Goal: Task Accomplishment & Management: Complete application form

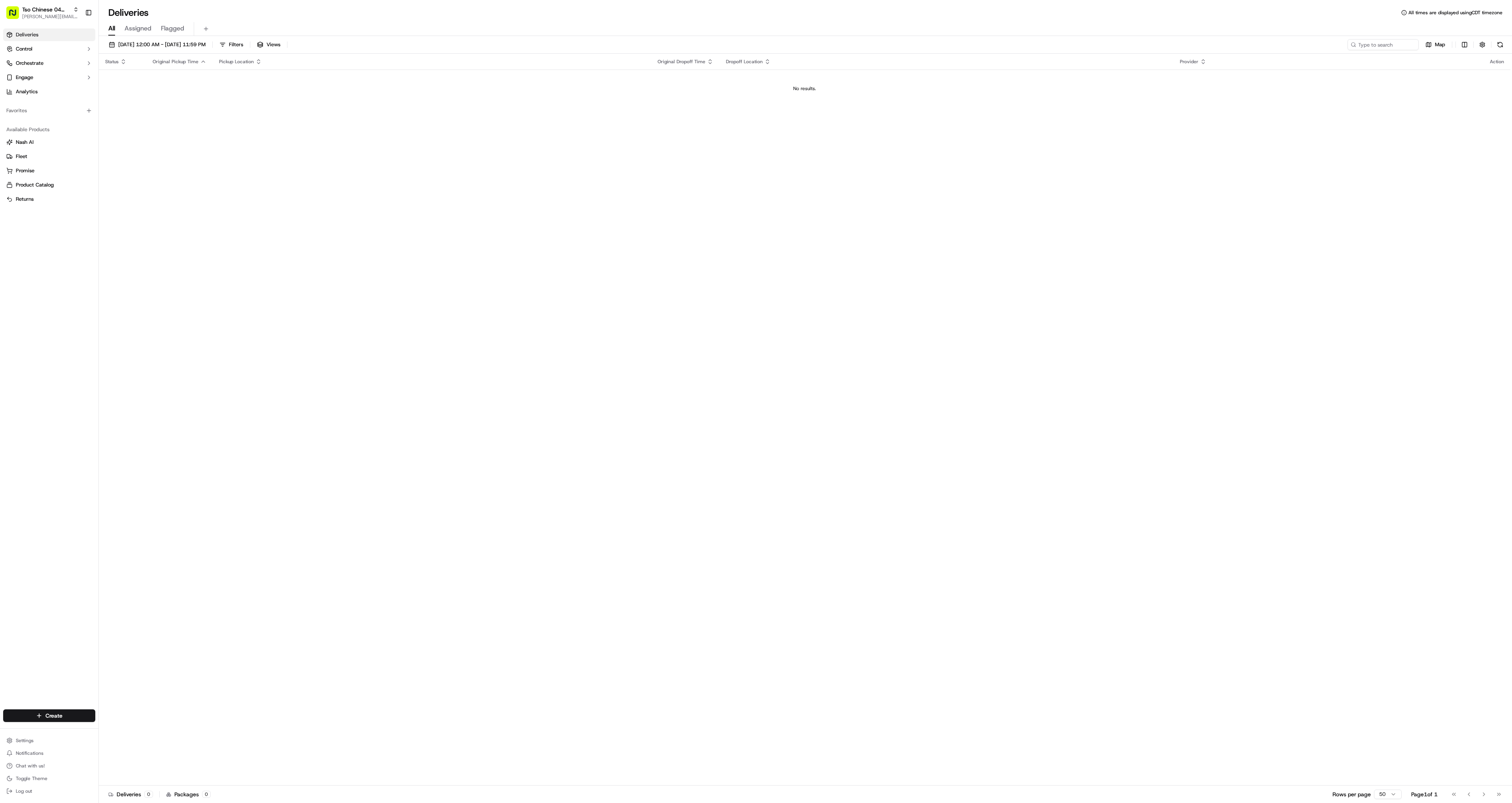
click at [523, 106] on td "No results." at bounding box center [805, 88] width 1411 height 38
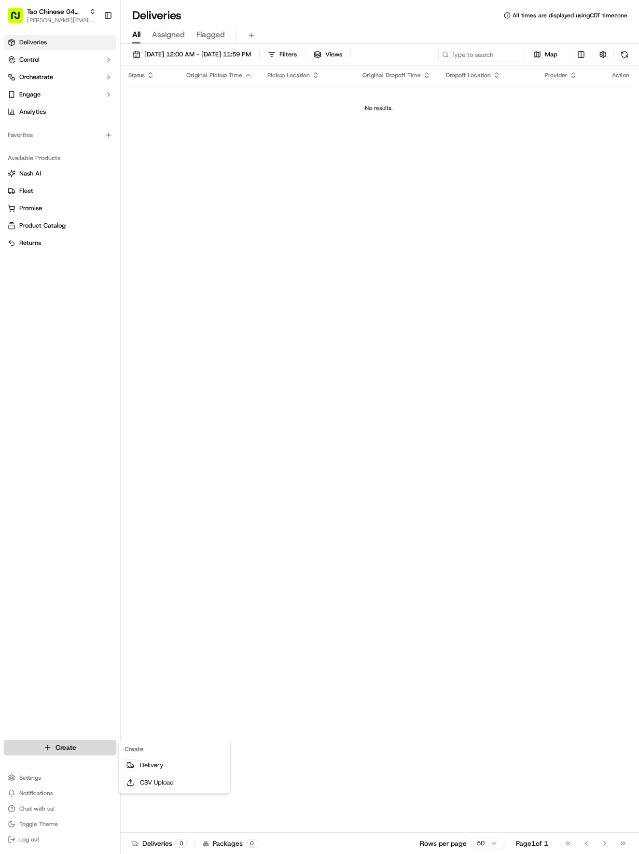
click at [69, 742] on html "Tso Chinese 04 Round Rock [EMAIL_ADDRESS][DOMAIN_NAME] Toggle Sidebar Deliverie…" at bounding box center [319, 427] width 639 height 854
click at [161, 771] on link "Delivery" at bounding box center [175, 765] width 108 height 17
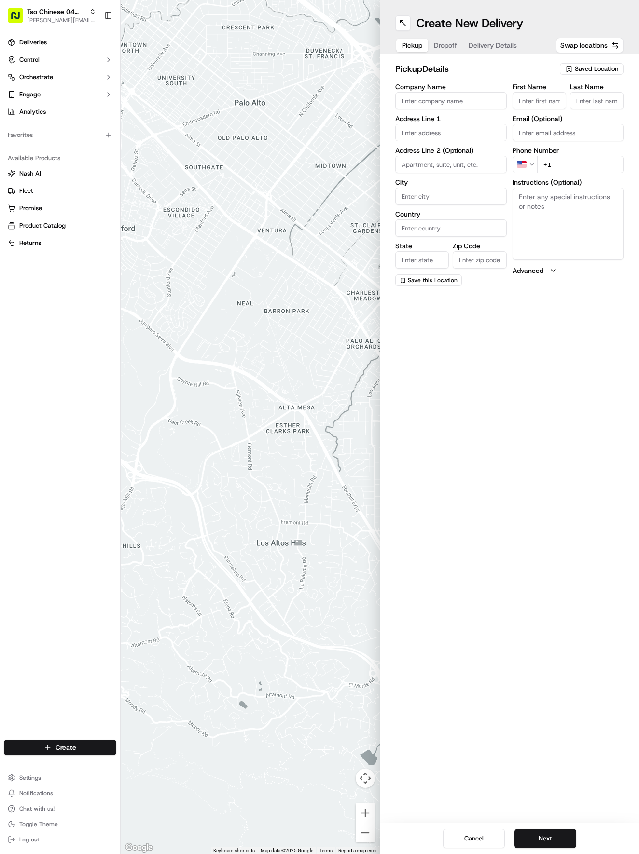
click at [616, 62] on div "pickup Details Saved Location Company Name Address Line 1 Address Line 2 (Optio…" at bounding box center [509, 174] width 259 height 239
click at [616, 69] on span "Saved Location" at bounding box center [596, 69] width 43 height 9
click at [598, 105] on span "(04) Tso Chinese Takeout & Delivery Round Rock (04)" at bounding box center [575, 109] width 119 height 17
type input "(04) Tso Chinese Takeout & Delivery Round Rock"
type input "2000 N [PERSON_NAME] St"
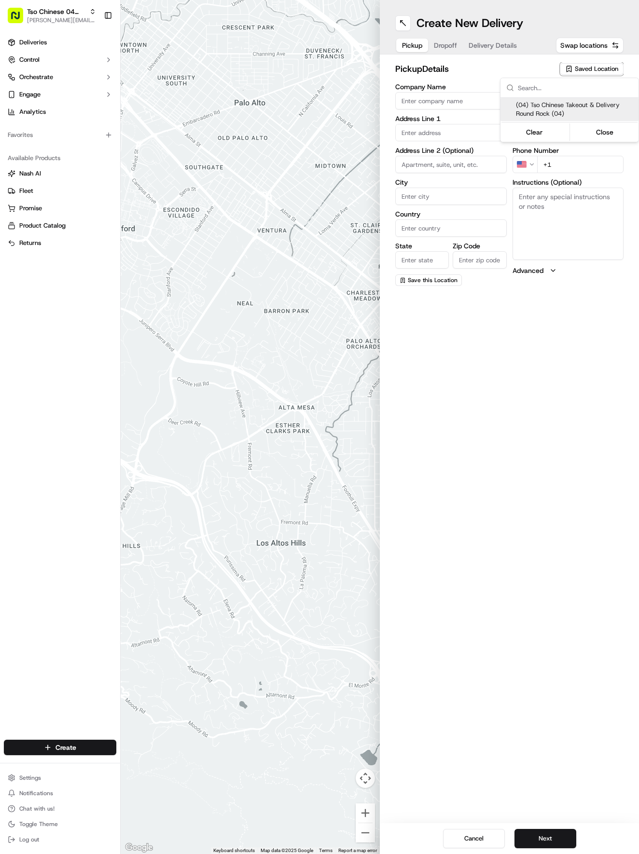
type input "Ste 108"
type input "Round Rock"
type input "US"
type input "[GEOGRAPHIC_DATA]"
type input "78664"
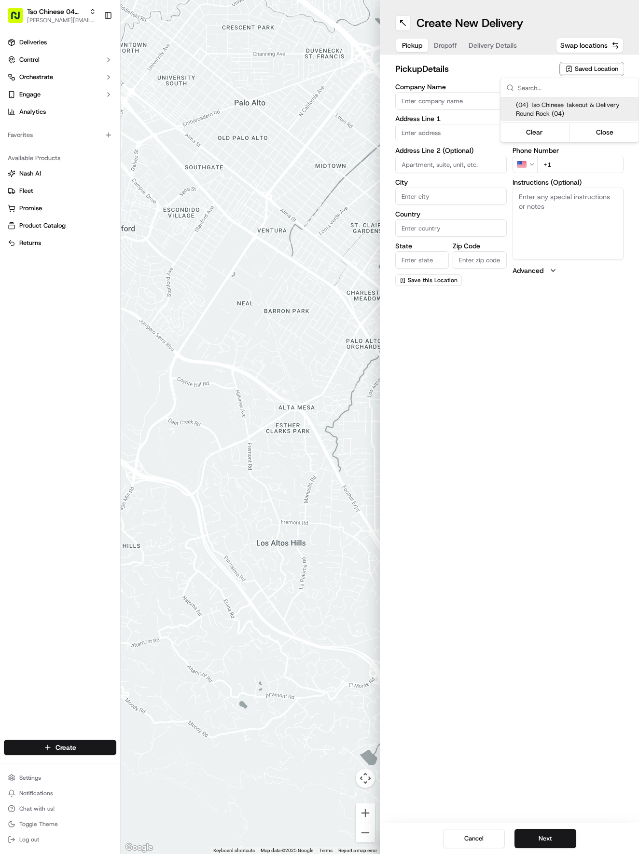
type input "Tso Chinese"
type input "Round Rock Manager"
type input "[EMAIL_ADDRESS][DOMAIN_NAME]"
type input "[PHONE_NUMBER]"
type textarea "Submit a picture displaying address & food as Proof of Delivery. Envía una foto…"
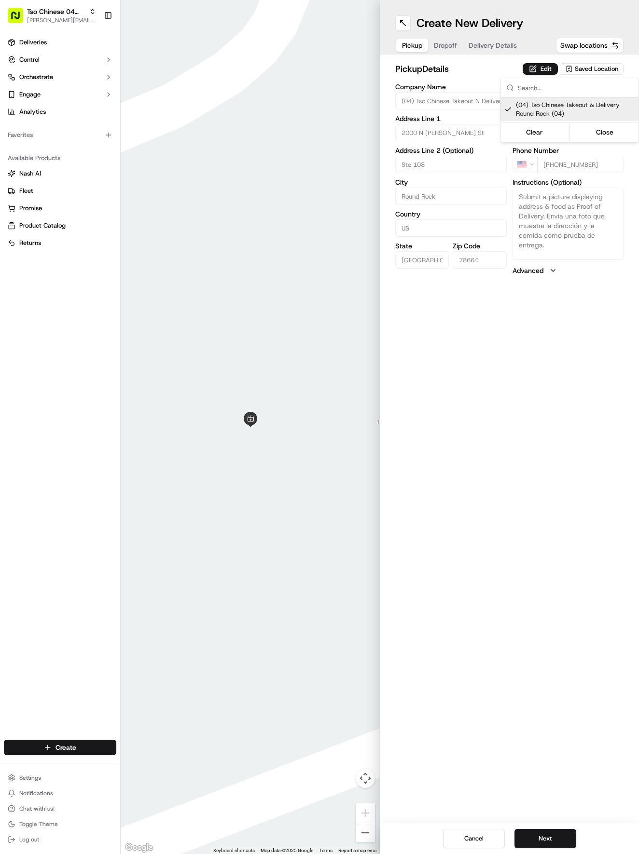
click at [547, 841] on html "Tso Chinese 04 Round Rock [EMAIL_ADDRESS][DOMAIN_NAME] Toggle Sidebar Deliverie…" at bounding box center [319, 427] width 639 height 854
click at [548, 841] on button "Next" at bounding box center [545, 838] width 62 height 19
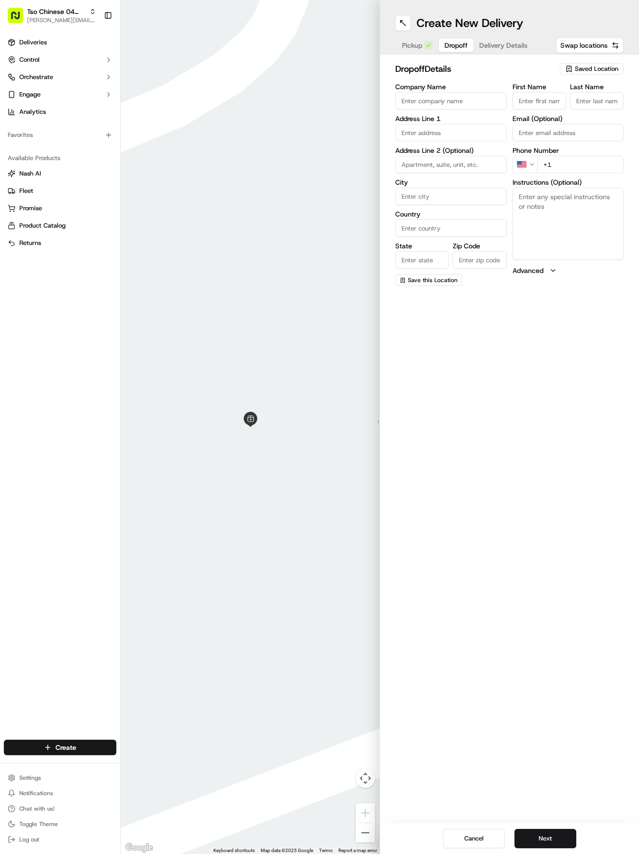
click at [535, 103] on input "First Name" at bounding box center [539, 100] width 54 height 17
type input "√"
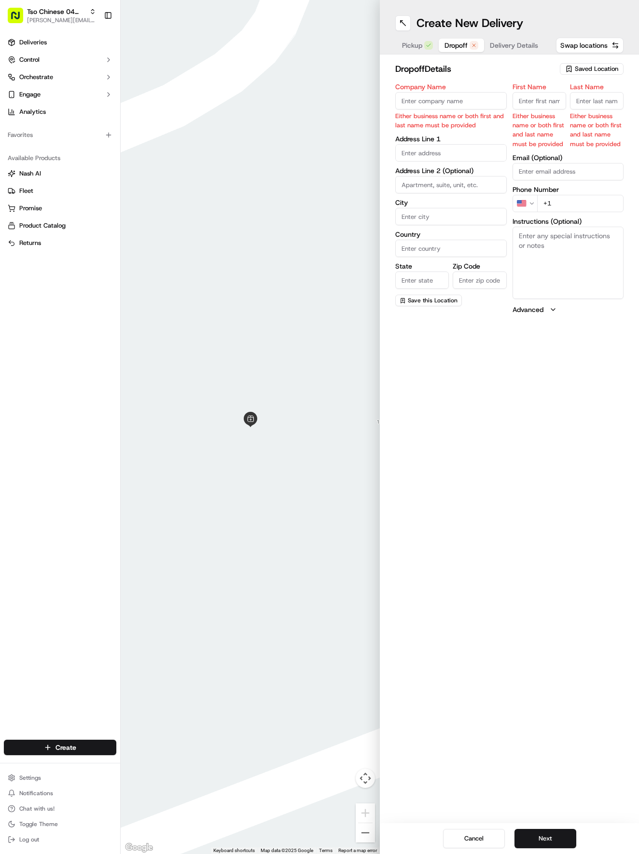
click at [549, 98] on input "First Name" at bounding box center [539, 100] width 54 height 17
paste input "[PERSON_NAME]"
type input "[PERSON_NAME]"
click at [585, 100] on input "Last Name" at bounding box center [597, 100] width 54 height 17
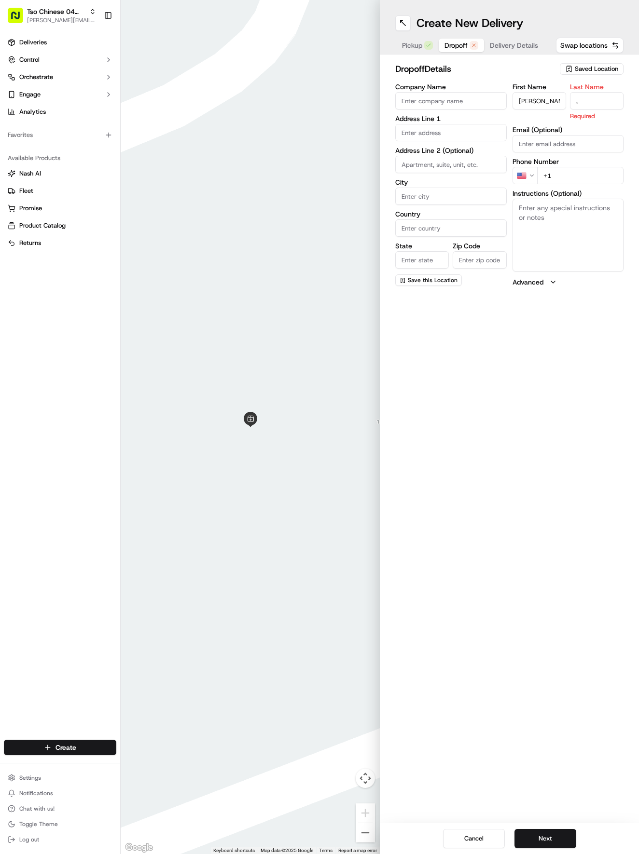
type input ","
click at [580, 178] on div "First Name [PERSON_NAME] Last Name , Email (Optional) Phone Number US +1 Instru…" at bounding box center [567, 184] width 111 height 203
type input "[PHONE_NUMBER]"
click at [454, 137] on input "text" at bounding box center [450, 132] width 111 height 17
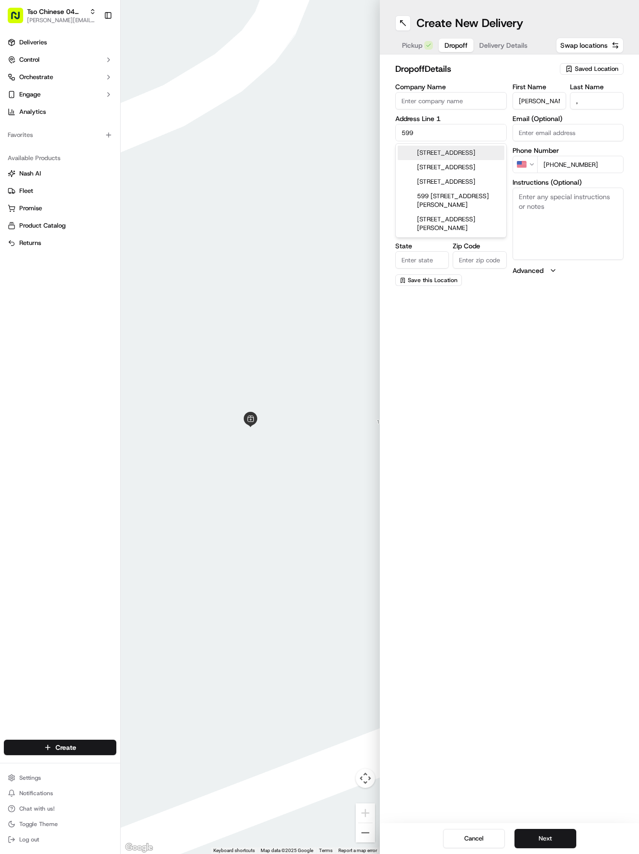
click at [464, 160] on div "[STREET_ADDRESS]" at bounding box center [451, 153] width 107 height 14
type input "[STREET_ADDRESS]"
type input "Round Rock"
type input "[GEOGRAPHIC_DATA]"
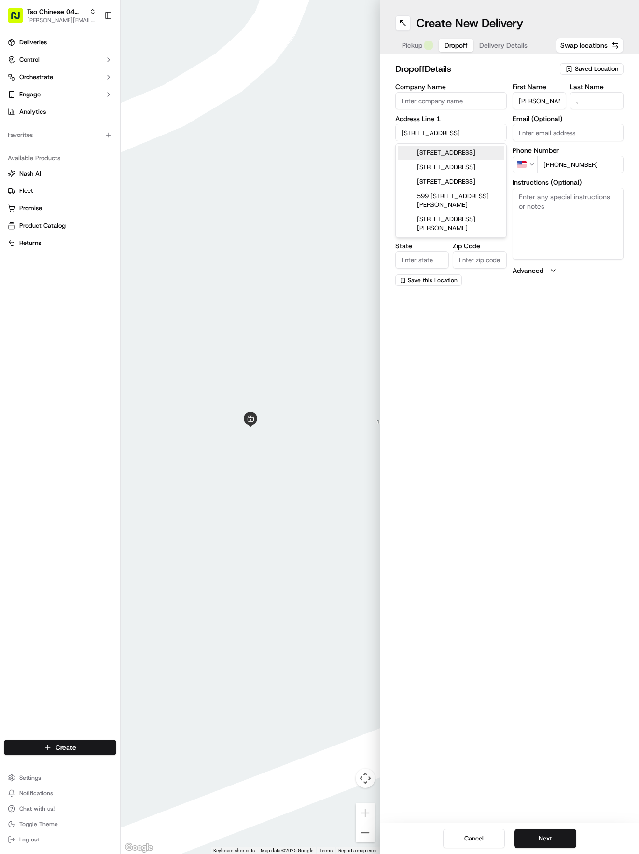
type input "78665"
type input "[STREET_ADDRESS]"
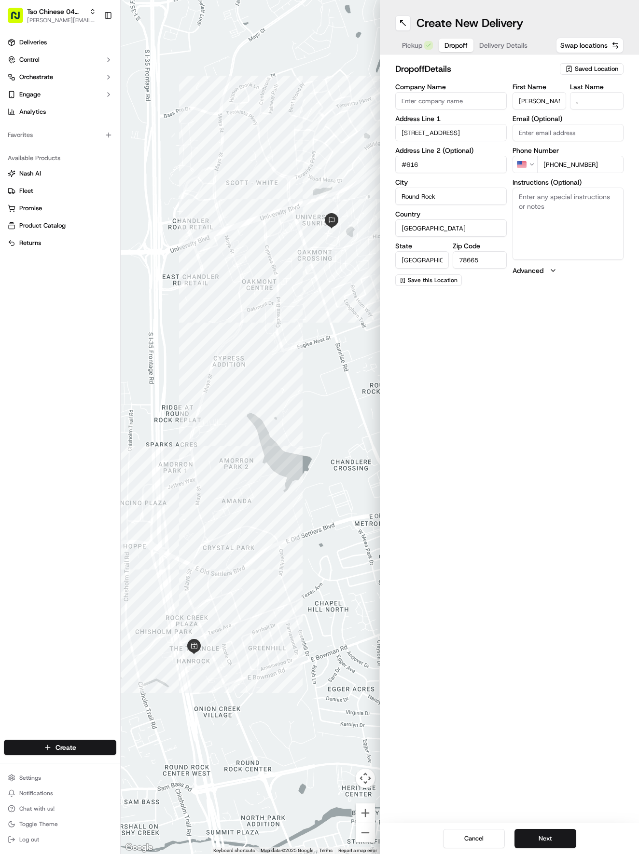
type input "#616"
click at [558, 220] on textarea "Instructions (Optional)" at bounding box center [567, 224] width 111 height 72
paste textarea "Find name “[PERSON_NAME]” on the gate access point to call me so I can open the…"
type textarea "Find name “[PERSON_NAME]” on the gate access point to call me so I can open the…"
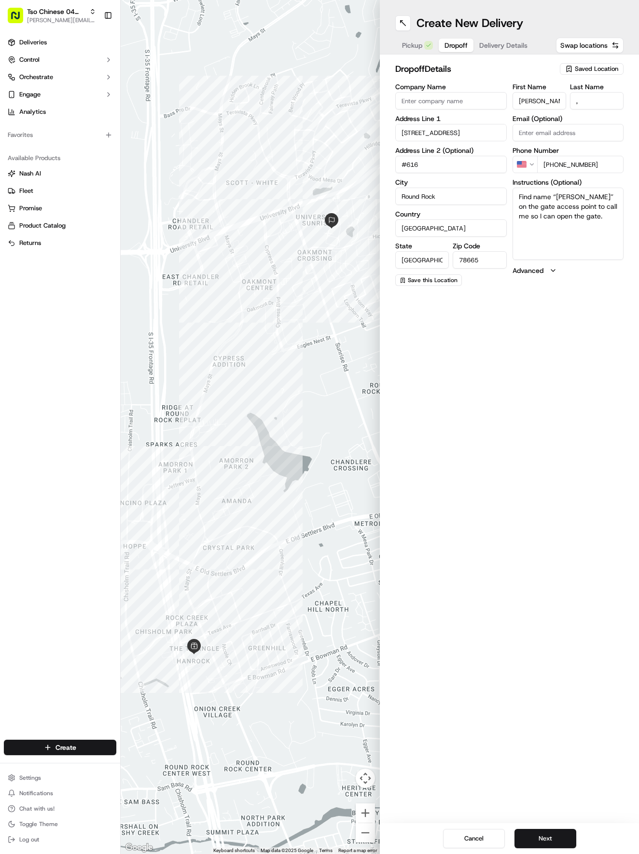
click at [542, 826] on div "Cancel Next" at bounding box center [509, 839] width 259 height 31
click at [548, 842] on button "Next" at bounding box center [545, 838] width 62 height 19
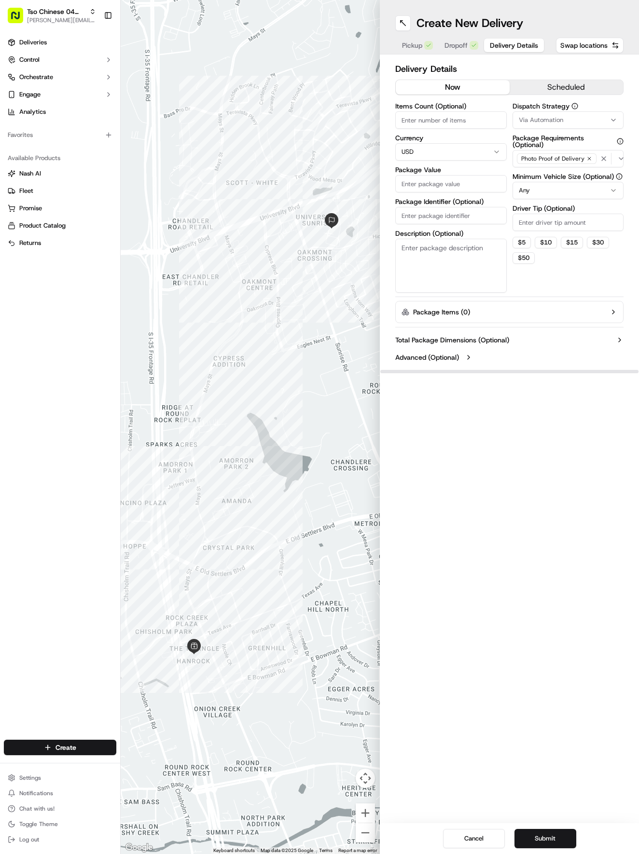
click at [586, 121] on div "Via Automation" at bounding box center [568, 120] width 107 height 9
click at [516, 168] on span "Tso Round Rock Strategy" at bounding box center [575, 172] width 119 height 9
drag, startPoint x: 564, startPoint y: 292, endPoint x: 565, endPoint y: 282, distance: 9.8
click at [565, 288] on html "Tso Chinese 04 Round Rock [EMAIL_ADDRESS][DOMAIN_NAME] Toggle Sidebar Deliverie…" at bounding box center [319, 427] width 639 height 854
click at [543, 220] on input "Driver Tip (Optional)" at bounding box center [567, 222] width 111 height 17
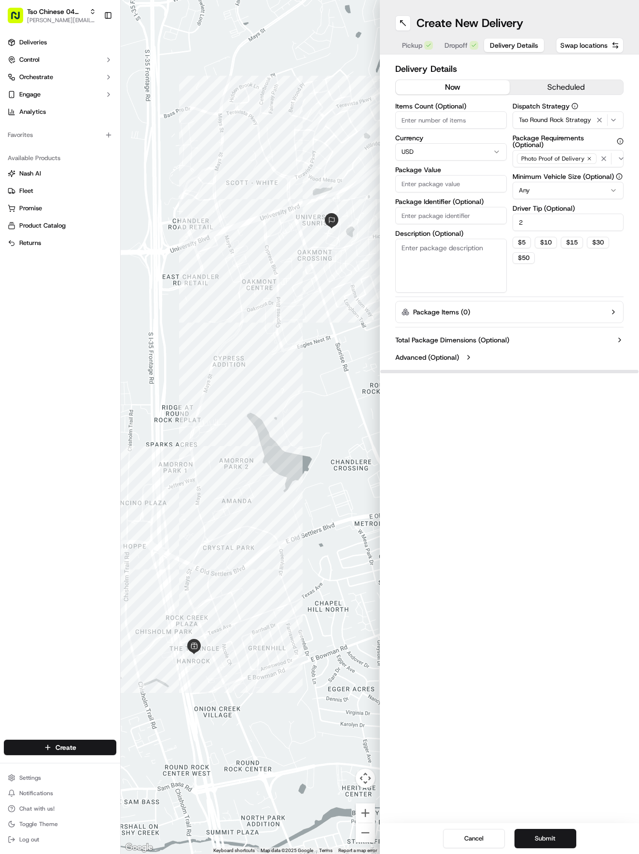
type input "2"
click at [429, 180] on input "Package Value" at bounding box center [450, 183] width 111 height 17
type input "28.04"
click at [415, 219] on input "Package Identifier (Optional)" at bounding box center [450, 215] width 111 height 17
type input "MWYAYK"
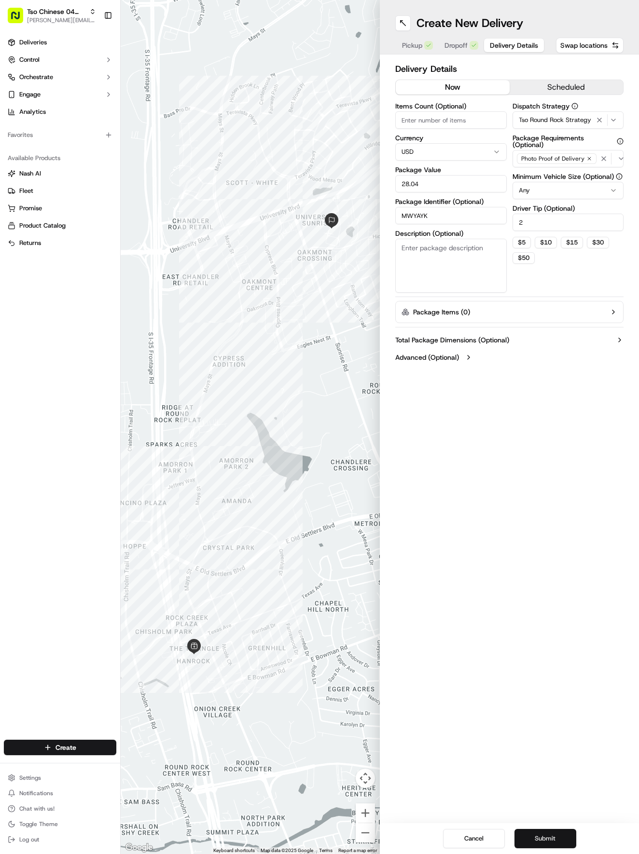
click at [562, 836] on button "Submit" at bounding box center [545, 838] width 62 height 19
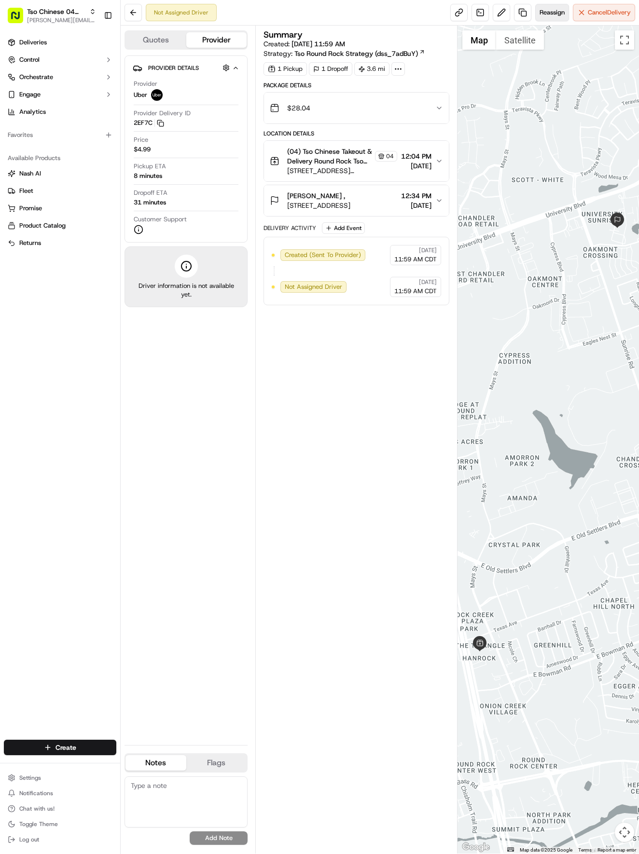
click at [550, 7] on button "Reassign" at bounding box center [552, 12] width 34 height 17
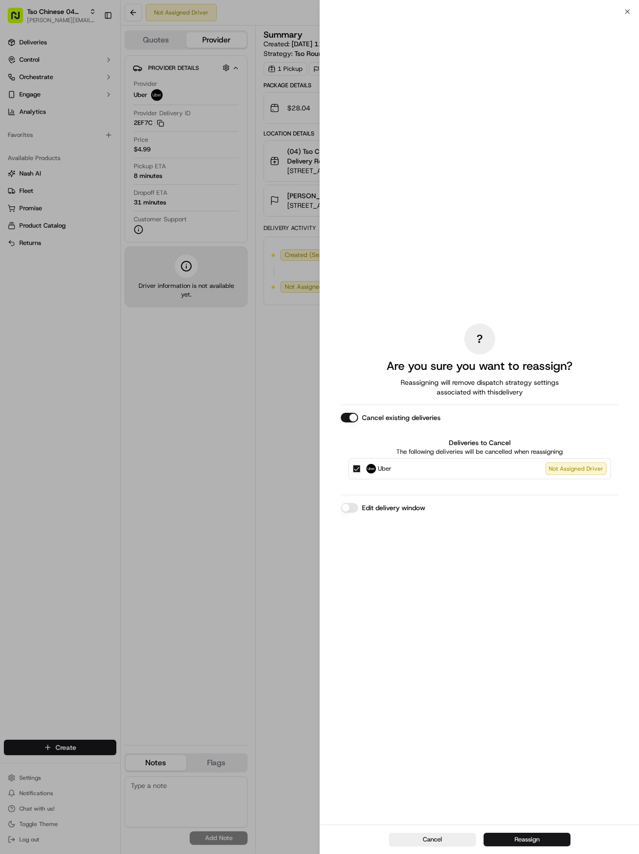
click at [554, 843] on button "Reassign" at bounding box center [526, 840] width 87 height 14
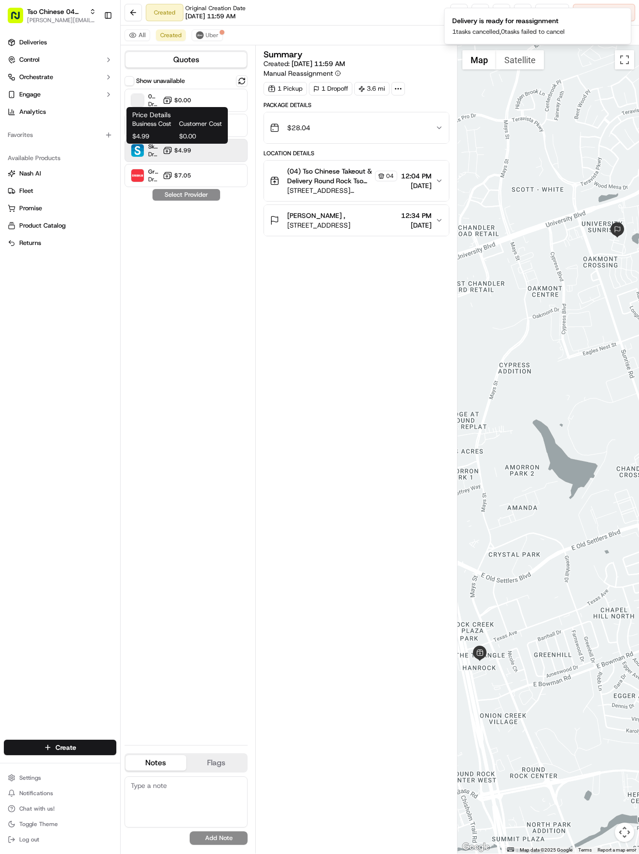
click at [185, 151] on span "$4.99" at bounding box center [182, 151] width 17 height 8
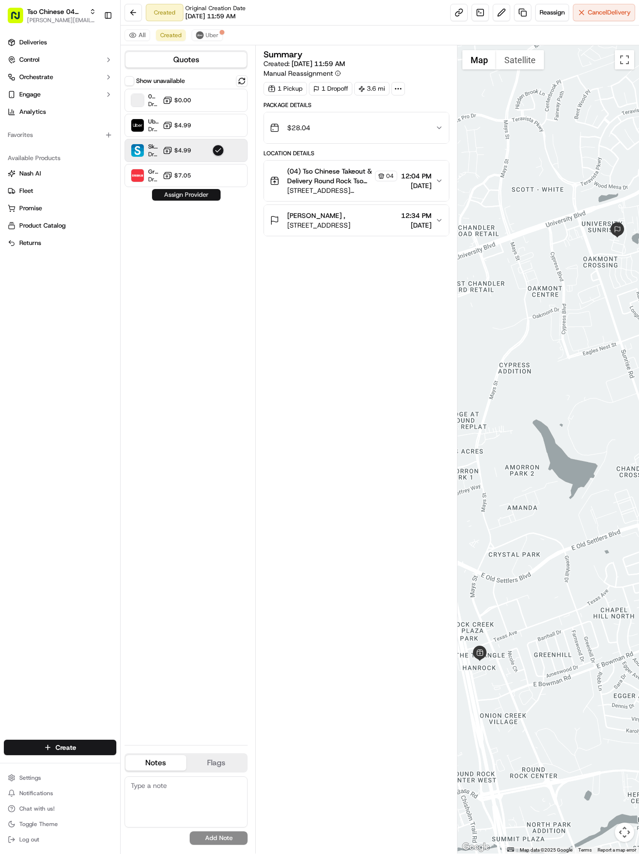
click at [192, 199] on button "Assign Provider" at bounding box center [186, 195] width 69 height 12
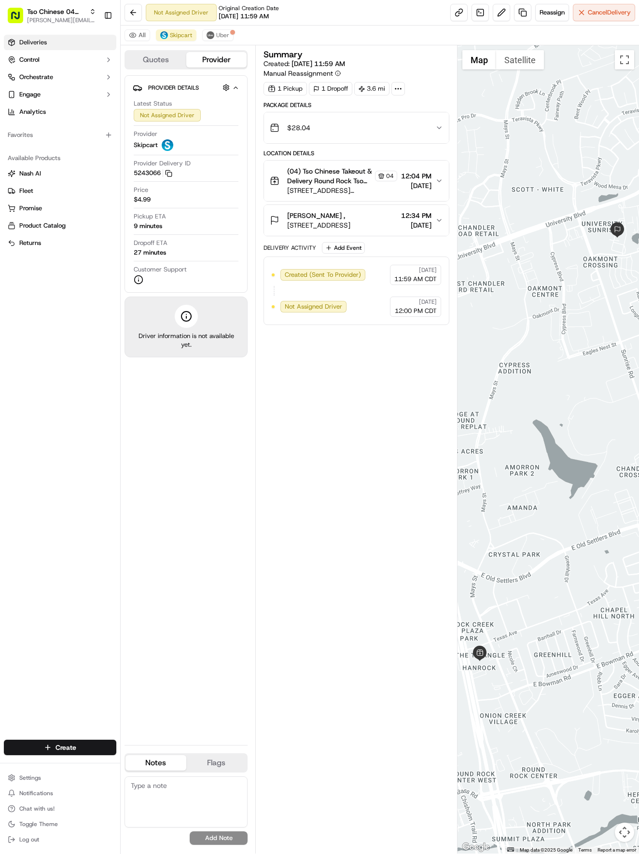
click at [14, 41] on icon at bounding box center [12, 42] width 6 height 6
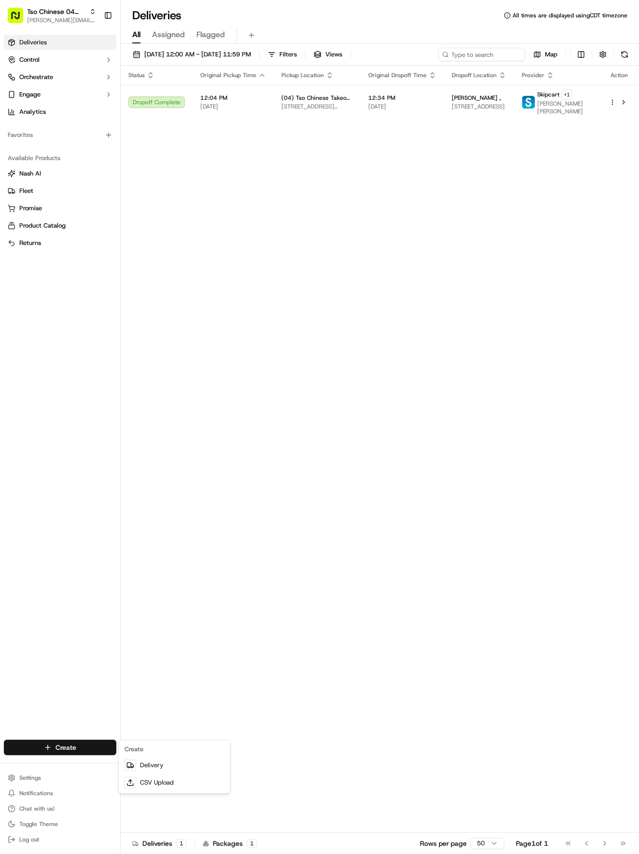
click at [66, 746] on html "Tso Chinese 04 Round Rock [EMAIL_ADDRESS][DOMAIN_NAME] Toggle Sidebar Deliverie…" at bounding box center [319, 427] width 639 height 854
click at [148, 763] on link "Delivery" at bounding box center [175, 765] width 108 height 17
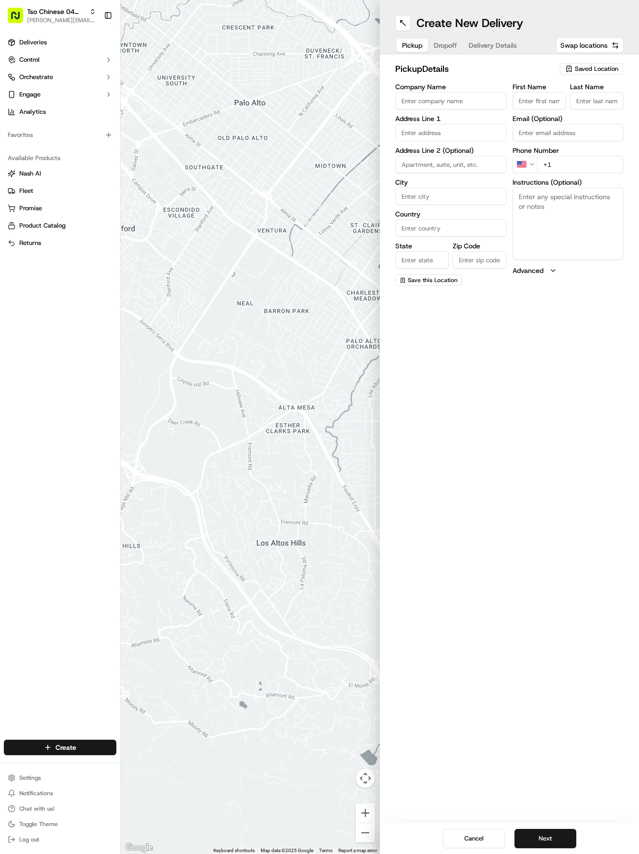
drag, startPoint x: 579, startPoint y: 58, endPoint x: 583, endPoint y: 64, distance: 7.0
click at [581, 61] on div "pickup Details Saved Location Company Name Address Line 1 Address Line 2 (Optio…" at bounding box center [509, 174] width 259 height 239
click at [593, 78] on div "pickup Details Saved Location" at bounding box center [509, 70] width 228 height 17
click at [591, 69] on span "Saved Location" at bounding box center [596, 69] width 43 height 9
click at [566, 112] on span "(04) Tso Chinese Takeout & Delivery Round Rock (04)" at bounding box center [575, 109] width 119 height 17
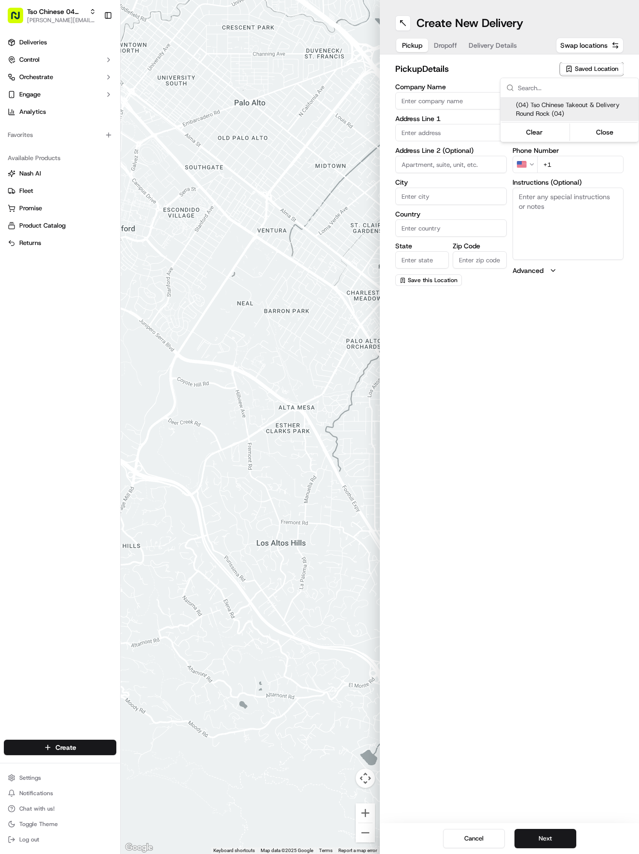
type input "(04) Tso Chinese Takeout & Delivery Round Rock"
type input "2000 N [PERSON_NAME] St"
type input "Ste 108"
type input "Round Rock"
type input "US"
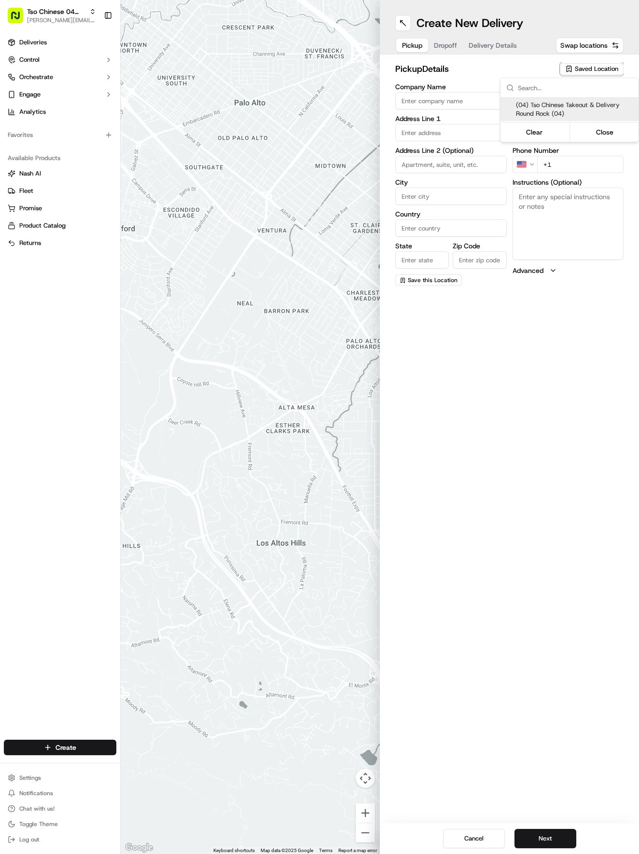
type input "[GEOGRAPHIC_DATA]"
type input "78664"
type input "Tso Chinese"
type input "Round Rock Manager"
type input "[EMAIL_ADDRESS][DOMAIN_NAME]"
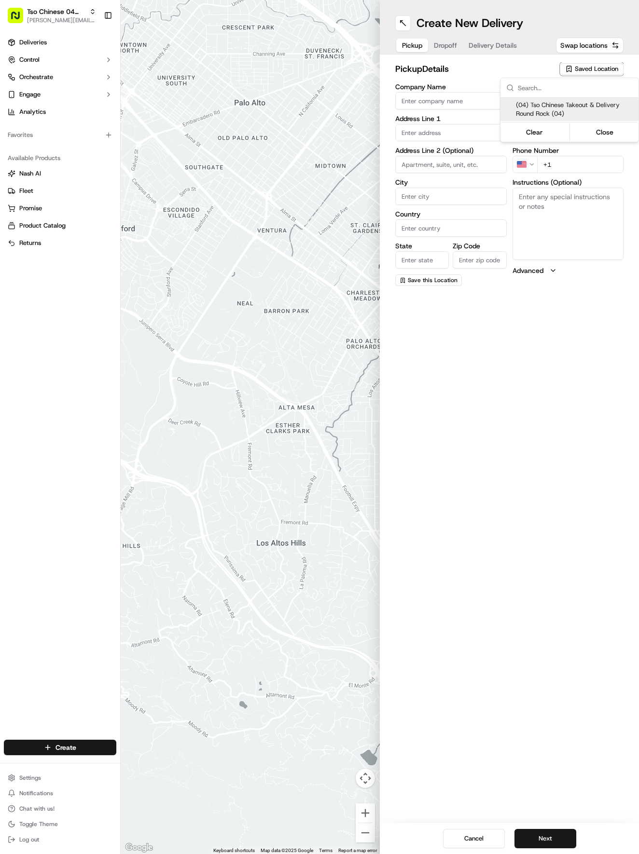
type input "[PHONE_NUMBER]"
type textarea "Submit a picture displaying address & food as Proof of Delivery. Envía una foto…"
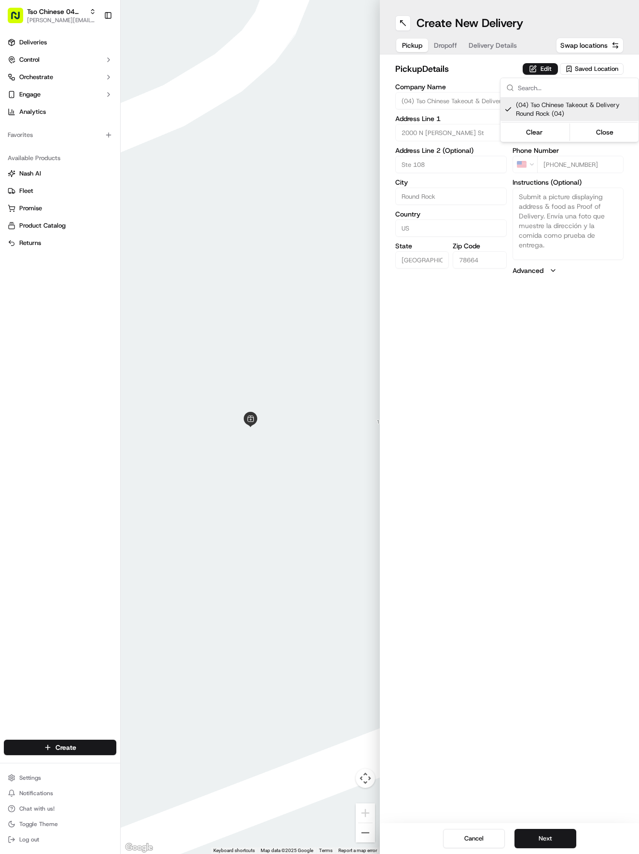
click at [526, 585] on html "Tso Chinese 04 Round Rock [EMAIL_ADDRESS][DOMAIN_NAME] Toggle Sidebar Deliverie…" at bounding box center [319, 427] width 639 height 854
drag, startPoint x: 537, startPoint y: 840, endPoint x: 538, endPoint y: 834, distance: 5.9
click at [538, 838] on button "Next" at bounding box center [545, 838] width 62 height 19
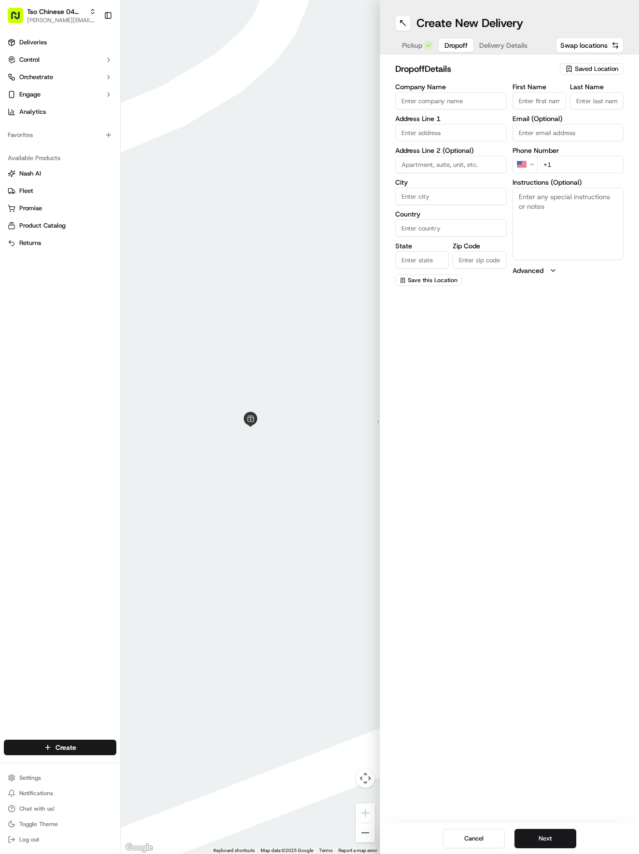
click at [546, 100] on input "First Name" at bounding box center [539, 100] width 54 height 17
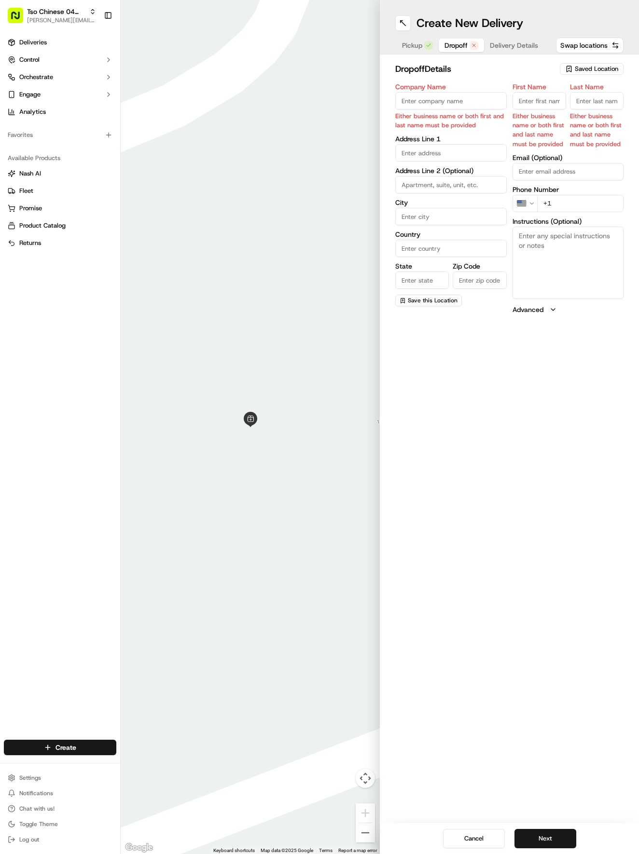
click at [528, 99] on input "First Name" at bounding box center [539, 100] width 54 height 17
type input "[PERSON_NAME]"
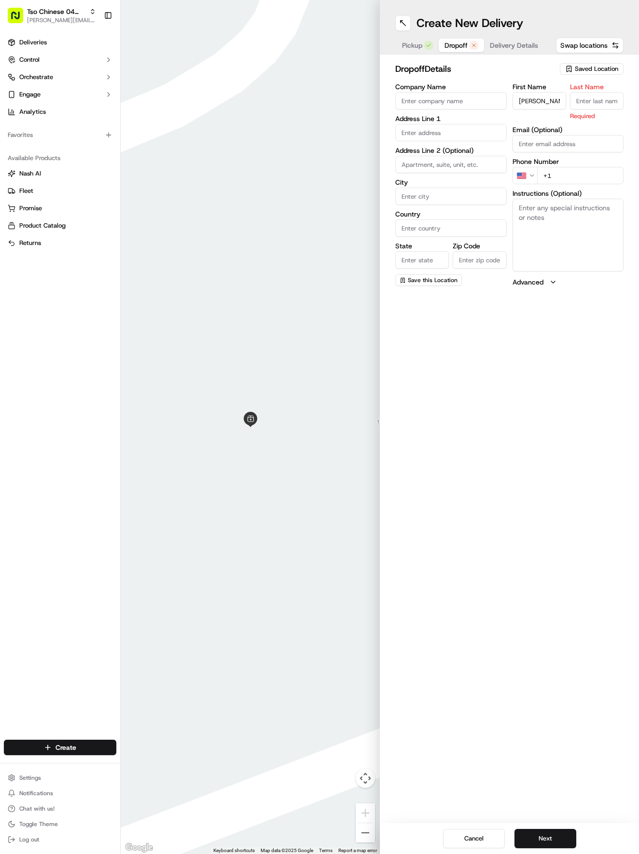
click at [595, 100] on input "Last Name" at bounding box center [597, 100] width 54 height 17
type input "[PERSON_NAME]"
click at [605, 168] on input "+1" at bounding box center [580, 164] width 87 height 17
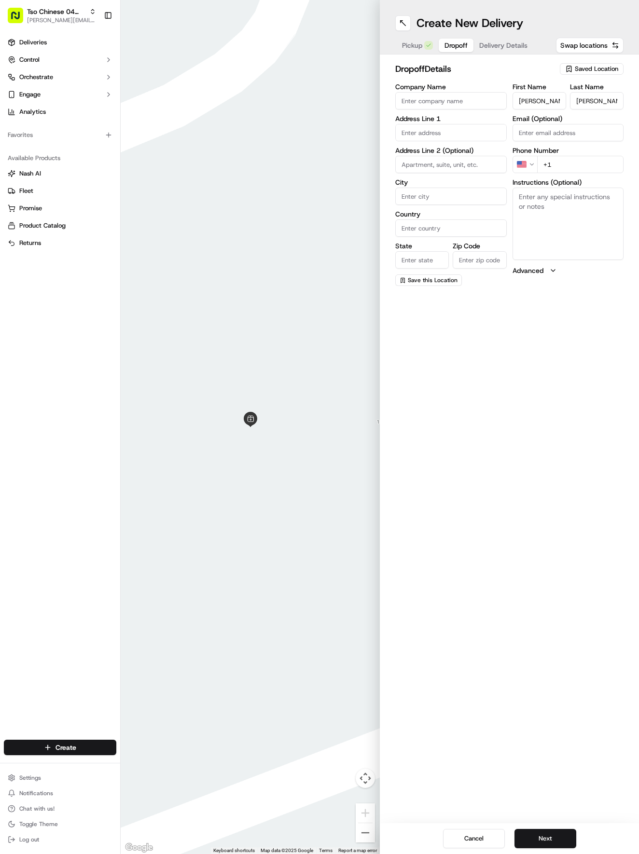
click at [605, 168] on input "+1" at bounding box center [580, 164] width 87 height 17
type input "[PHONE_NUMBER]"
click at [542, 205] on textarea "Instructions (Optional)" at bounding box center [567, 224] width 111 height 72
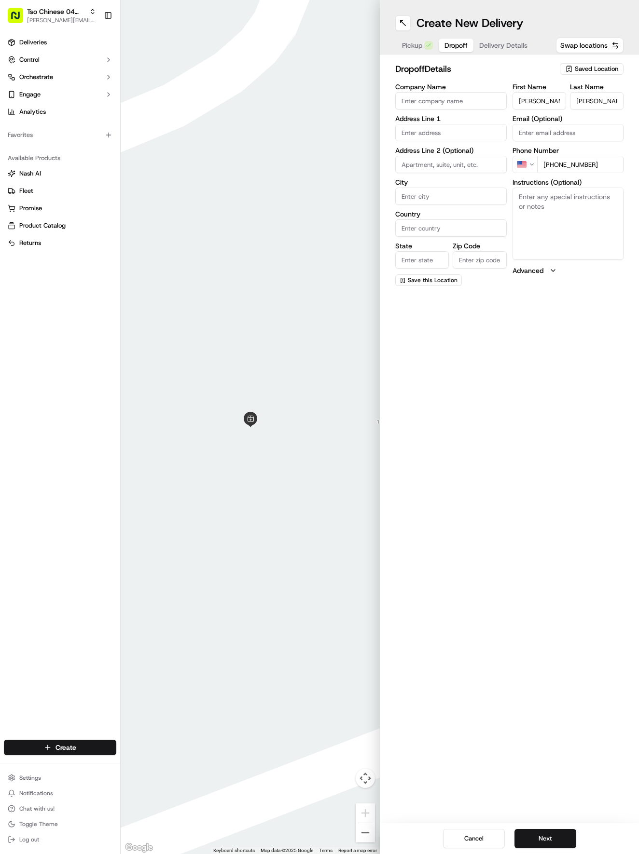
paste textarea "Add lots of soy sauce packs please"
type textarea "Add lots of soy sauce packs please"
click at [473, 128] on input "text" at bounding box center [450, 132] width 111 height 17
click at [462, 152] on div "[STREET_ADDRESS]" at bounding box center [451, 153] width 107 height 14
type input "[STREET_ADDRESS]"
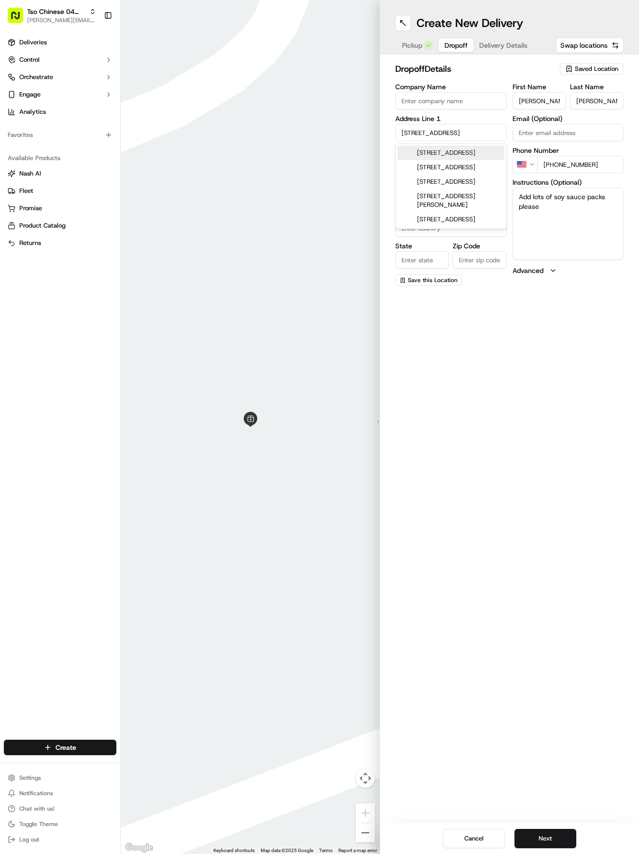
type input "Round Rock"
type input "[GEOGRAPHIC_DATA]"
type input "78665"
type input "1016 Chippewa"
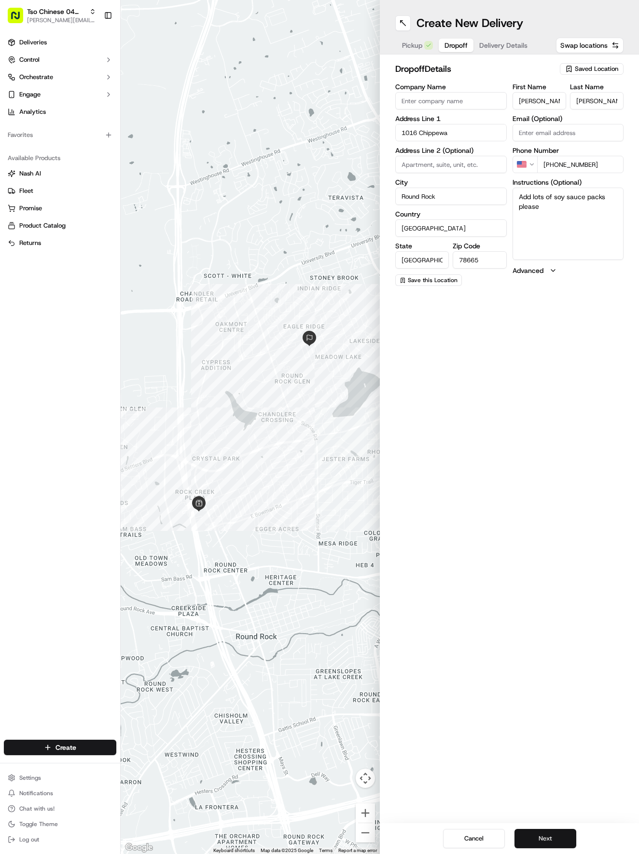
click at [553, 838] on button "Next" at bounding box center [545, 838] width 62 height 19
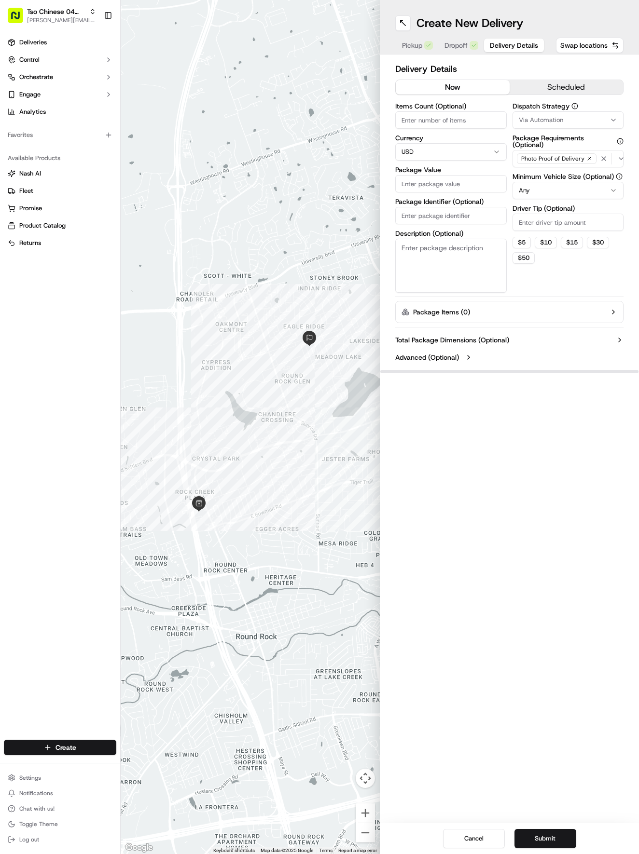
click at [560, 120] on span "Via Automation" at bounding box center [541, 120] width 44 height 9
click at [553, 178] on div "Tso Round Rock Strategy" at bounding box center [569, 172] width 138 height 14
click at [582, 280] on html "Tso Chinese 04 Round Rock [EMAIL_ADDRESS][DOMAIN_NAME] Toggle Sidebar Deliverie…" at bounding box center [319, 427] width 639 height 854
click at [557, 188] on html "Tso Chinese 04 Round Rock [EMAIL_ADDRESS][DOMAIN_NAME] Toggle Sidebar Deliverie…" at bounding box center [319, 427] width 639 height 854
click at [553, 233] on div "Dispatch Strategy Tso Round Rock Strategy Package Requirements (Optional) Photo…" at bounding box center [567, 198] width 111 height 190
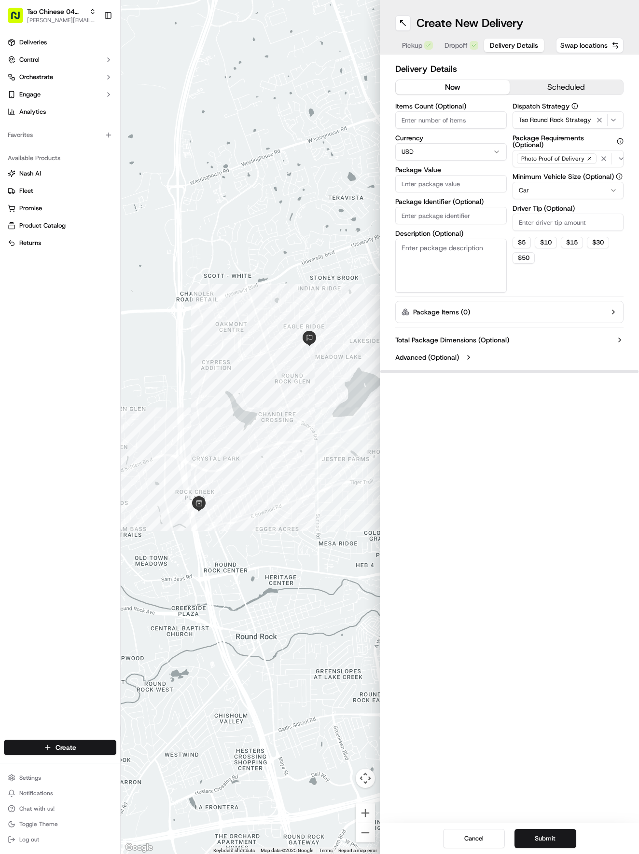
click at [560, 226] on input "Driver Tip (Optional)" at bounding box center [567, 222] width 111 height 17
type input "2"
click at [454, 124] on input "Items Count (Optional)" at bounding box center [450, 119] width 111 height 17
type input "5"
click at [468, 181] on input "Package Value" at bounding box center [450, 183] width 111 height 17
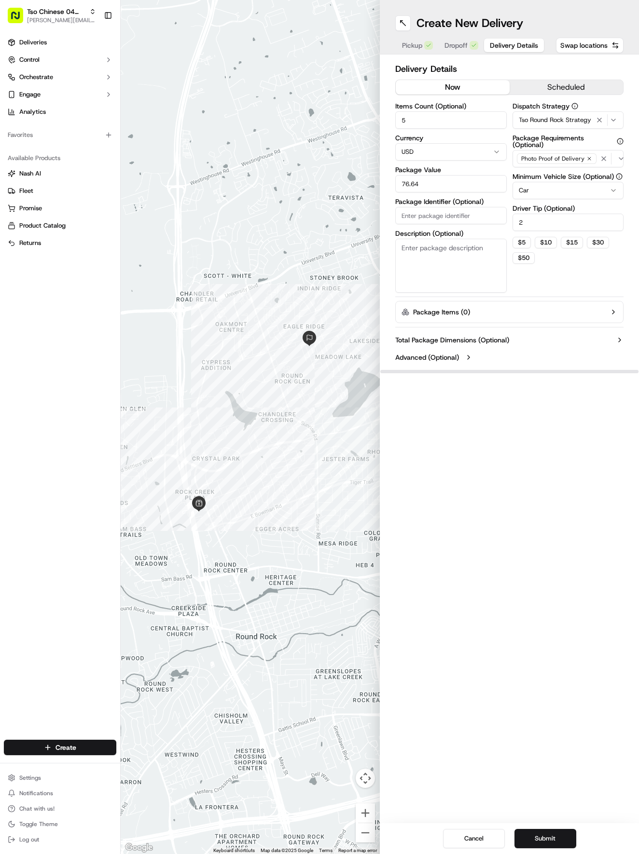
type input "76.64"
click at [465, 219] on input "Package Identifier (Optional)" at bounding box center [450, 215] width 111 height 17
paste input "H0TXAAD"
type input "H0TXAAD"
click at [559, 832] on button "Submit" at bounding box center [545, 838] width 62 height 19
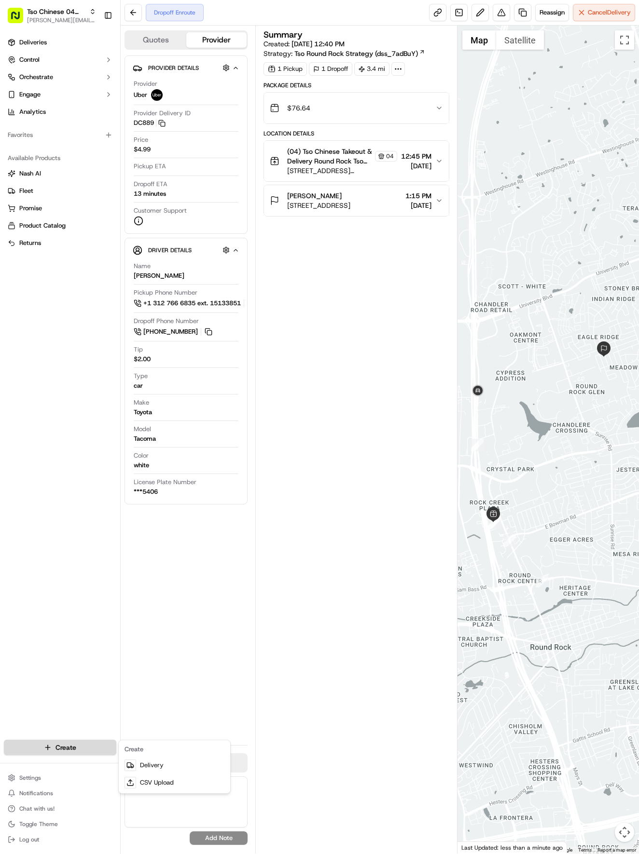
click at [95, 741] on html "Tso Chinese 04 Round Rock [EMAIL_ADDRESS][DOMAIN_NAME] Toggle Sidebar Deliverie…" at bounding box center [319, 427] width 639 height 854
click at [139, 765] on link "Delivery" at bounding box center [175, 765] width 108 height 17
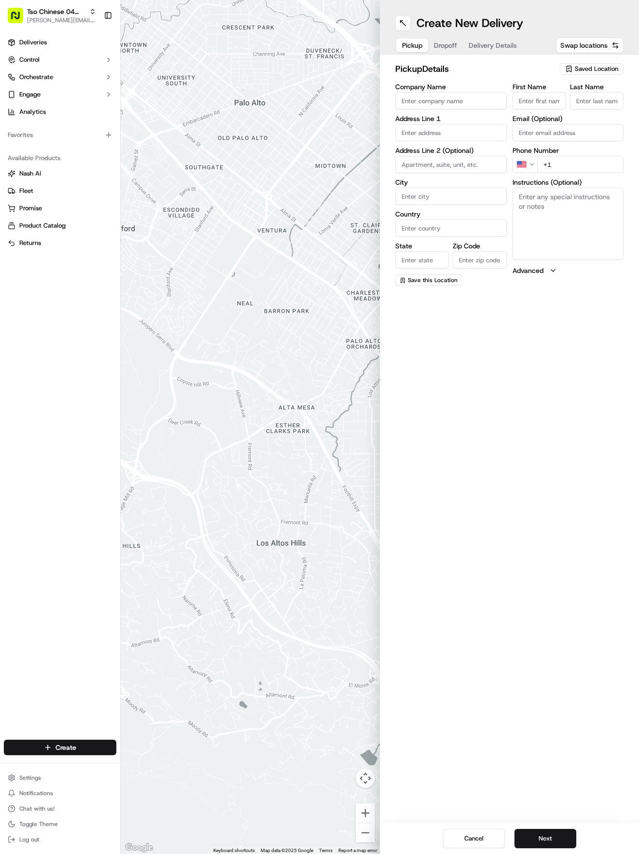
click at [552, 98] on input "First Name" at bounding box center [539, 100] width 54 height 17
paste input "[PERSON_NAME]"
type input "L"
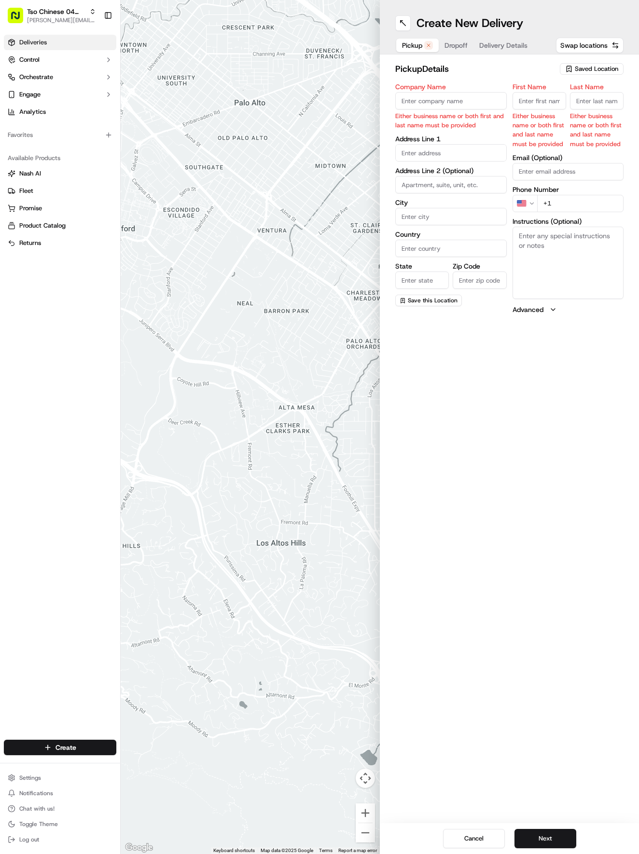
click at [49, 46] on link "Deliveries" at bounding box center [60, 42] width 112 height 15
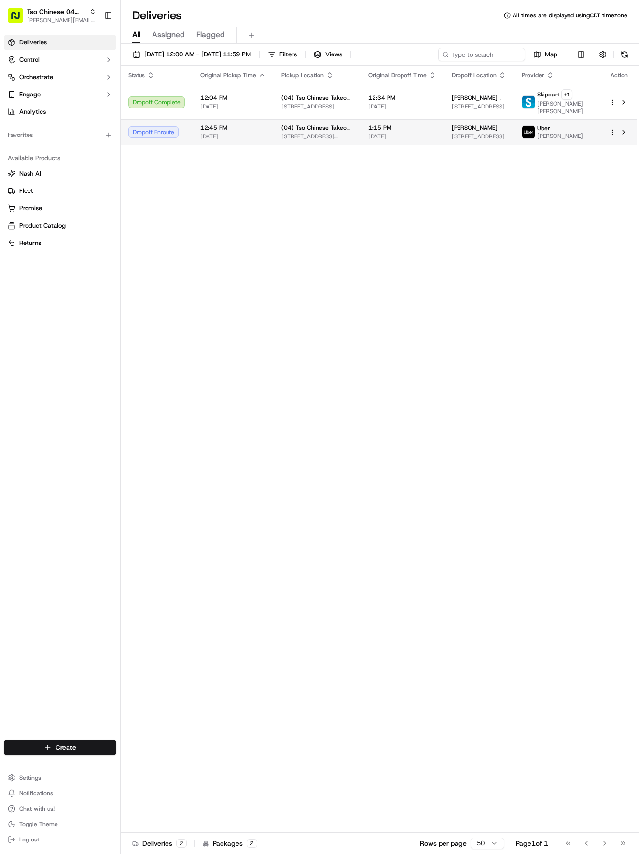
click at [432, 137] on td "1:15 PM [DATE]" at bounding box center [401, 132] width 83 height 26
